Goal: Task Accomplishment & Management: Manage account settings

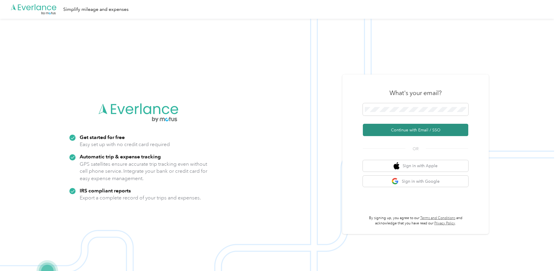
click at [420, 130] on button "Continue with Email / SSO" at bounding box center [415, 130] width 105 height 12
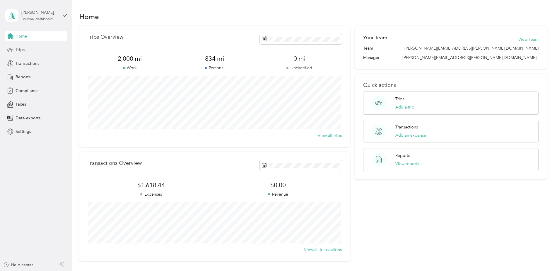
click at [21, 48] on span "Trips" at bounding box center [20, 50] width 9 height 6
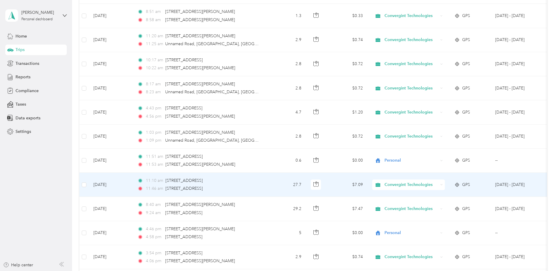
scroll to position [205, 0]
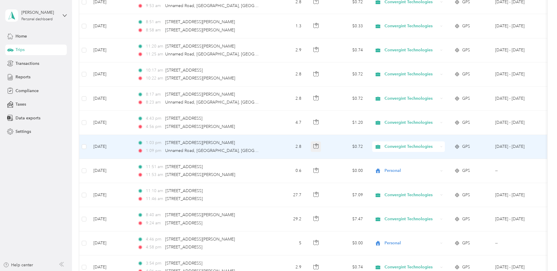
click at [315, 146] on icon "button" at bounding box center [315, 145] width 5 height 5
click at [439, 145] on div "Convergint Technologies" at bounding box center [408, 146] width 73 height 11
click at [419, 166] on span "Personal" at bounding box center [414, 168] width 55 height 6
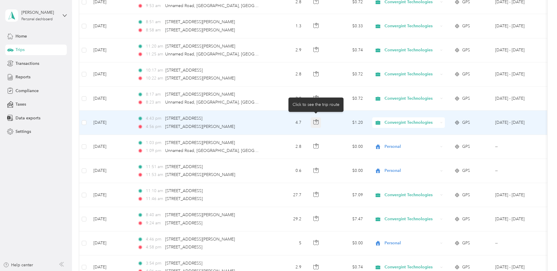
click at [318, 125] on button "button" at bounding box center [316, 122] width 11 height 11
click at [282, 131] on td "4.7" at bounding box center [286, 122] width 39 height 24
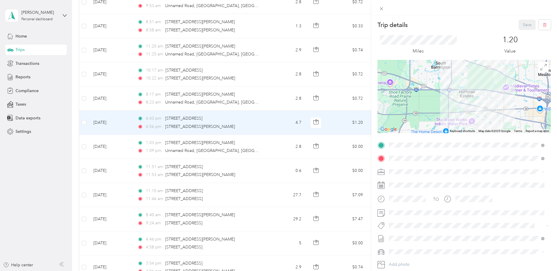
click at [284, 143] on div "Trip details Save This trip cannot be edited because it is either under review,…" at bounding box center [278, 135] width 557 height 271
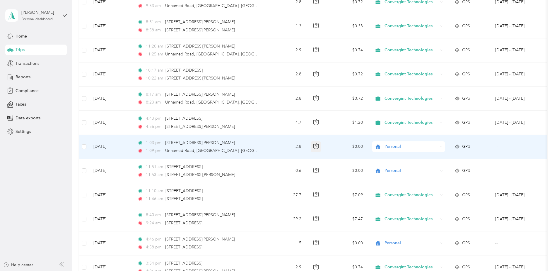
click at [320, 146] on button "button" at bounding box center [316, 146] width 11 height 11
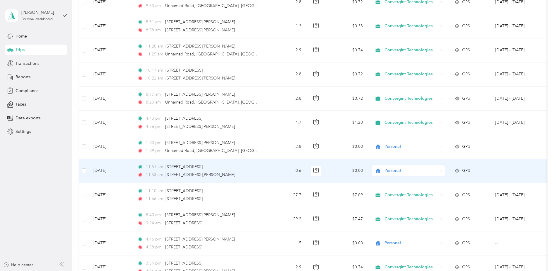
click at [286, 163] on td "0.6" at bounding box center [286, 171] width 39 height 24
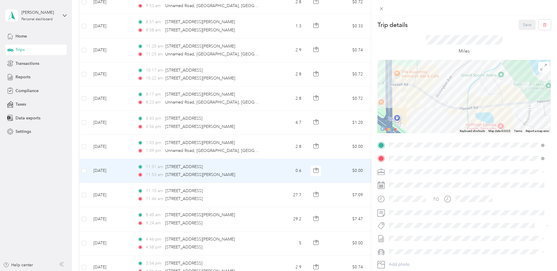
click at [282, 153] on div "Trip details Save This trip cannot be edited because it is either under review,…" at bounding box center [278, 135] width 557 height 271
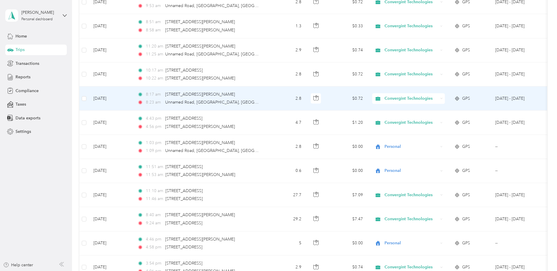
click at [275, 100] on td "2.8" at bounding box center [286, 98] width 39 height 24
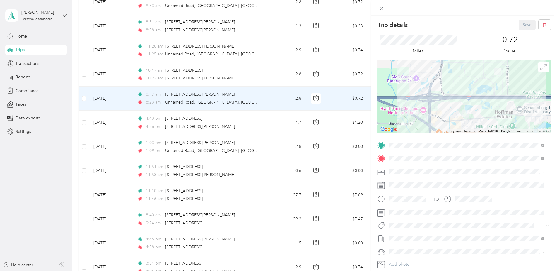
click at [274, 73] on div "Trip details Save This trip cannot be edited because it is either under review,…" at bounding box center [278, 135] width 557 height 271
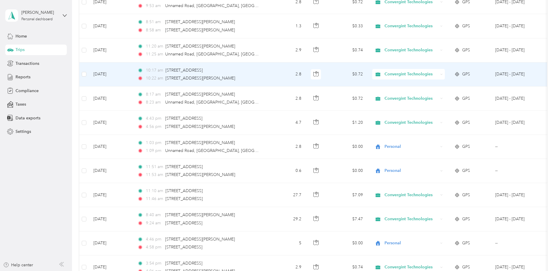
click at [274, 73] on td "2.8" at bounding box center [286, 74] width 39 height 24
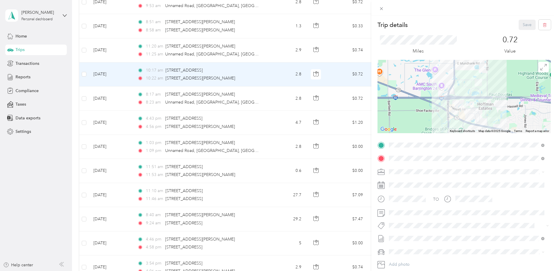
click at [274, 73] on div "Trip details Save This trip cannot be edited because it is either under review,…" at bounding box center [278, 135] width 557 height 271
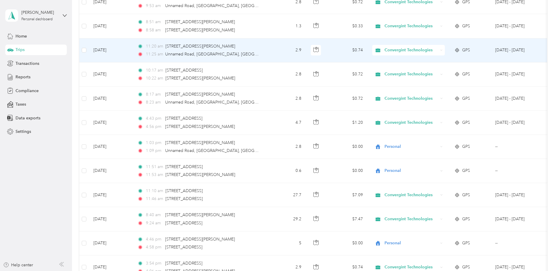
click at [279, 52] on td "2.9" at bounding box center [286, 50] width 39 height 24
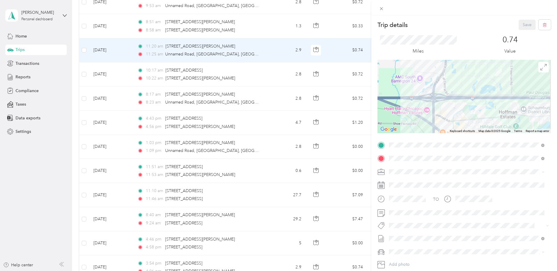
click at [276, 72] on div "Trip details Save This trip cannot be edited because it is either under review,…" at bounding box center [278, 135] width 557 height 271
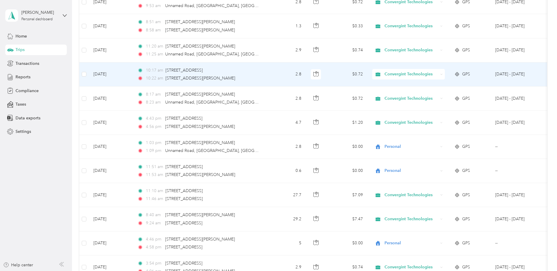
click at [439, 76] on div "Convergint Technologies" at bounding box center [408, 74] width 73 height 11
click at [420, 92] on span "Personal" at bounding box center [414, 95] width 55 height 6
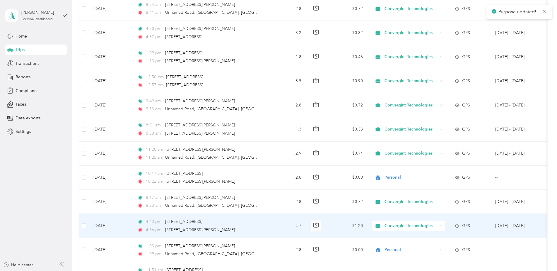
scroll to position [88, 0]
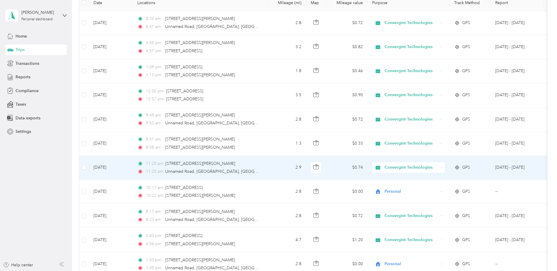
click at [447, 169] on td "Convergint Technologies" at bounding box center [409, 168] width 82 height 24
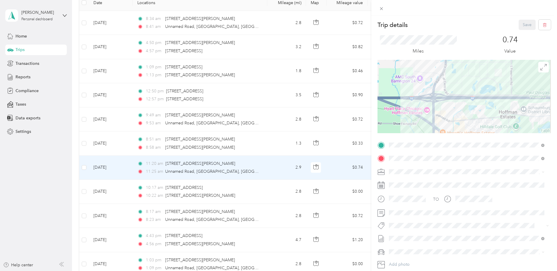
click at [441, 168] on span at bounding box center [469, 171] width 164 height 9
drag, startPoint x: 330, startPoint y: 158, endPoint x: 339, endPoint y: 161, distance: 9.5
click at [333, 160] on div "Trip details Save This trip cannot be edited because it is either under review,…" at bounding box center [278, 135] width 557 height 271
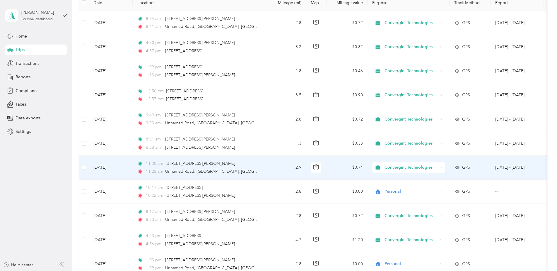
click at [441, 165] on div "Convergint Technologies" at bounding box center [408, 167] width 73 height 11
click at [407, 185] on li "Personal" at bounding box center [409, 188] width 74 height 10
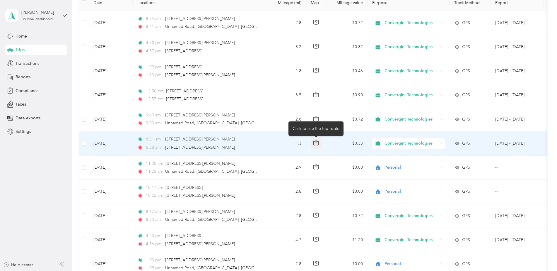
click at [313, 144] on icon "button" at bounding box center [315, 143] width 5 height 4
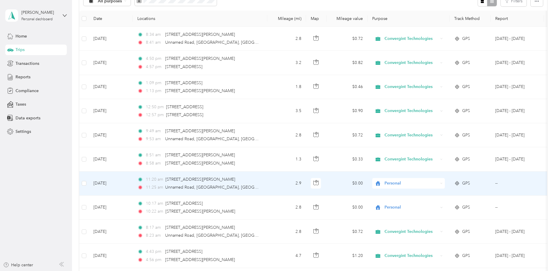
scroll to position [59, 0]
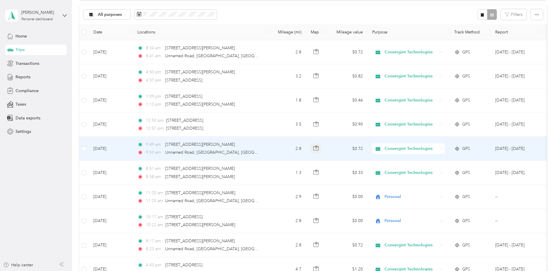
click at [315, 151] on button "button" at bounding box center [316, 148] width 11 height 11
click at [315, 125] on body "[PERSON_NAME] Personal dashboard Home Trips Transactions Reports Compliance Tax…" at bounding box center [277, 135] width 554 height 271
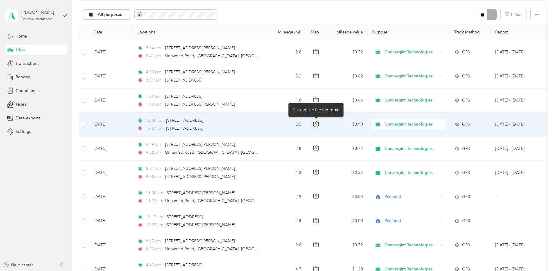
click at [316, 122] on icon "button" at bounding box center [315, 123] width 5 height 5
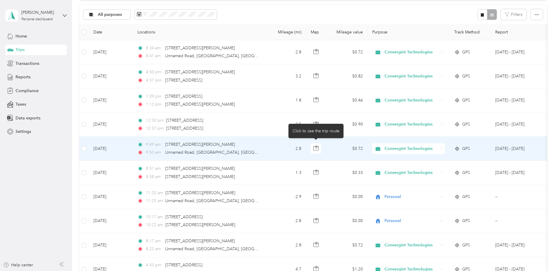
click at [312, 149] on button "button" at bounding box center [316, 148] width 11 height 11
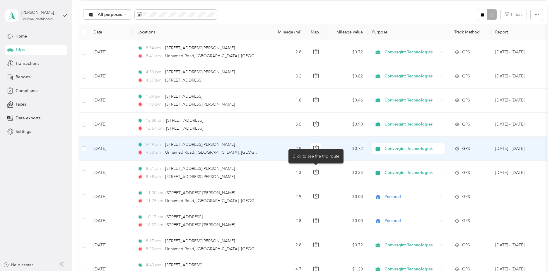
click at [312, 149] on body "[PERSON_NAME] Personal dashboard Home Trips Transactions Reports Compliance Tax…" at bounding box center [277, 135] width 554 height 271
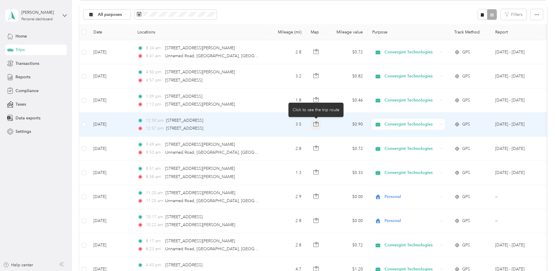
click at [317, 120] on button "button" at bounding box center [316, 124] width 11 height 11
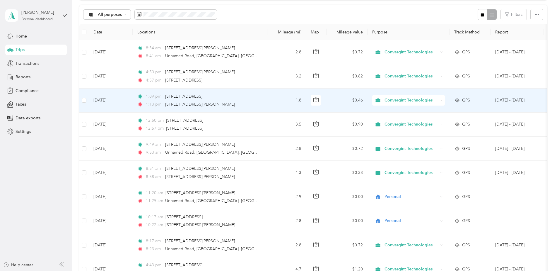
click at [240, 100] on div "1:09 pm [STREET_ADDRESS] 1:13 pm [STREET_ADDRESS][PERSON_NAME]" at bounding box center [198, 100] width 123 height 14
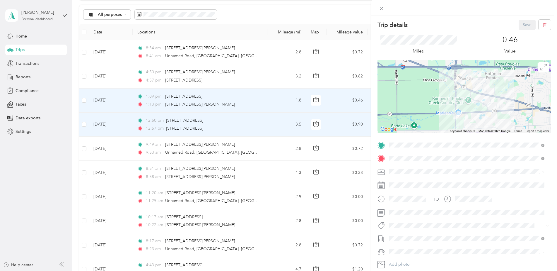
click at [319, 99] on div "Trip details Save This trip cannot be edited because it is either under review,…" at bounding box center [278, 135] width 557 height 271
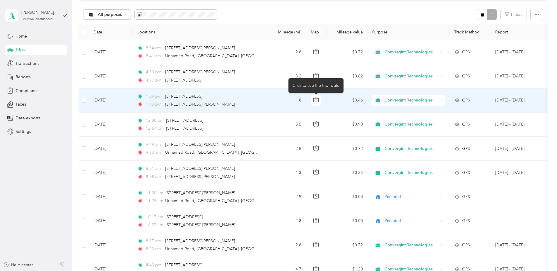
click at [319, 99] on button "button" at bounding box center [316, 100] width 11 height 11
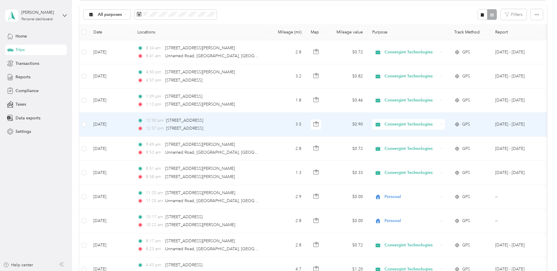
click at [404, 125] on span "Convergint Technologies" at bounding box center [412, 124] width 54 height 6
click at [400, 143] on span "Personal" at bounding box center [414, 145] width 55 height 6
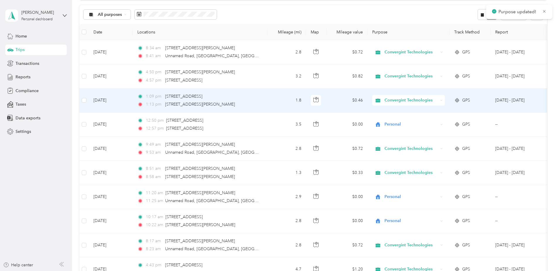
click at [338, 101] on td "$0.46" at bounding box center [347, 100] width 41 height 24
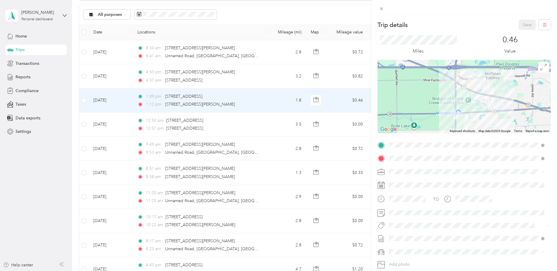
click at [338, 101] on div "Trip details Save This trip cannot be edited because it is either under review,…" at bounding box center [278, 135] width 557 height 271
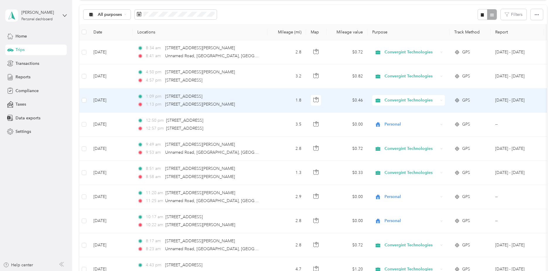
click at [401, 101] on span "Convergint Technologies" at bounding box center [412, 100] width 54 height 6
click at [401, 118] on li "Personal" at bounding box center [409, 119] width 74 height 10
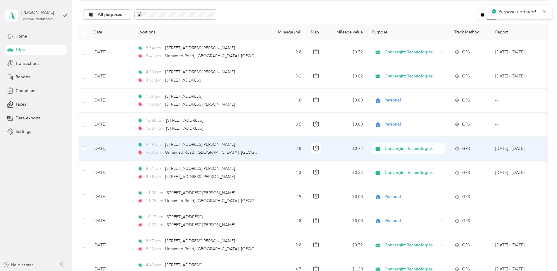
scroll to position [29, 0]
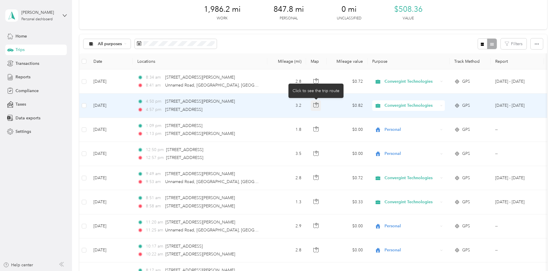
click at [312, 103] on button "button" at bounding box center [316, 105] width 11 height 11
click at [440, 106] on div "Convergint Technologies" at bounding box center [408, 105] width 73 height 11
click at [417, 125] on span "Personal" at bounding box center [414, 127] width 55 height 6
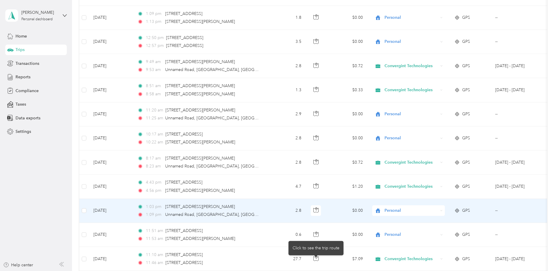
scroll to position [0, 0]
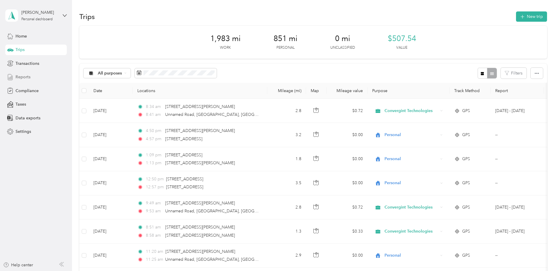
click at [21, 78] on span "Reports" at bounding box center [23, 77] width 15 height 6
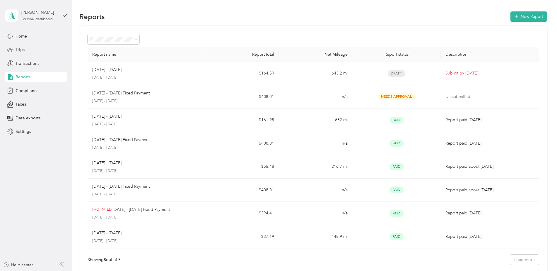
click at [22, 47] on span "Trips" at bounding box center [20, 50] width 9 height 6
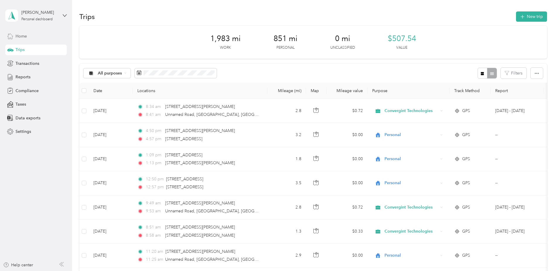
click at [29, 38] on div "Home" at bounding box center [36, 36] width 62 height 11
